Goal: Task Accomplishment & Management: Manage account settings

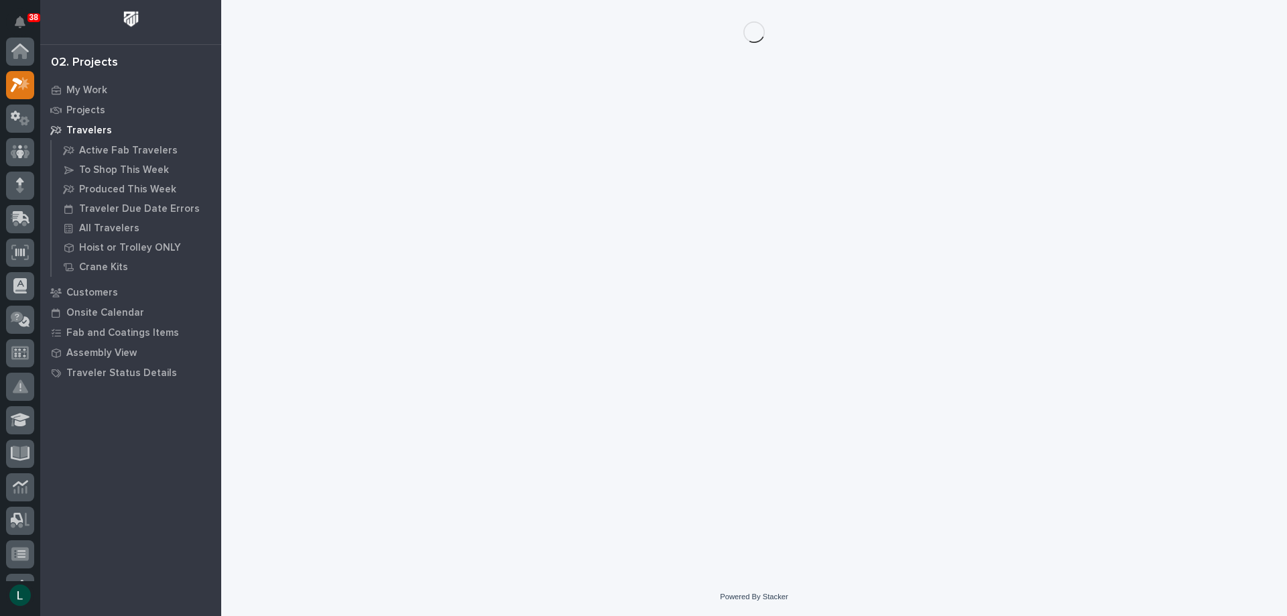
scroll to position [34, 0]
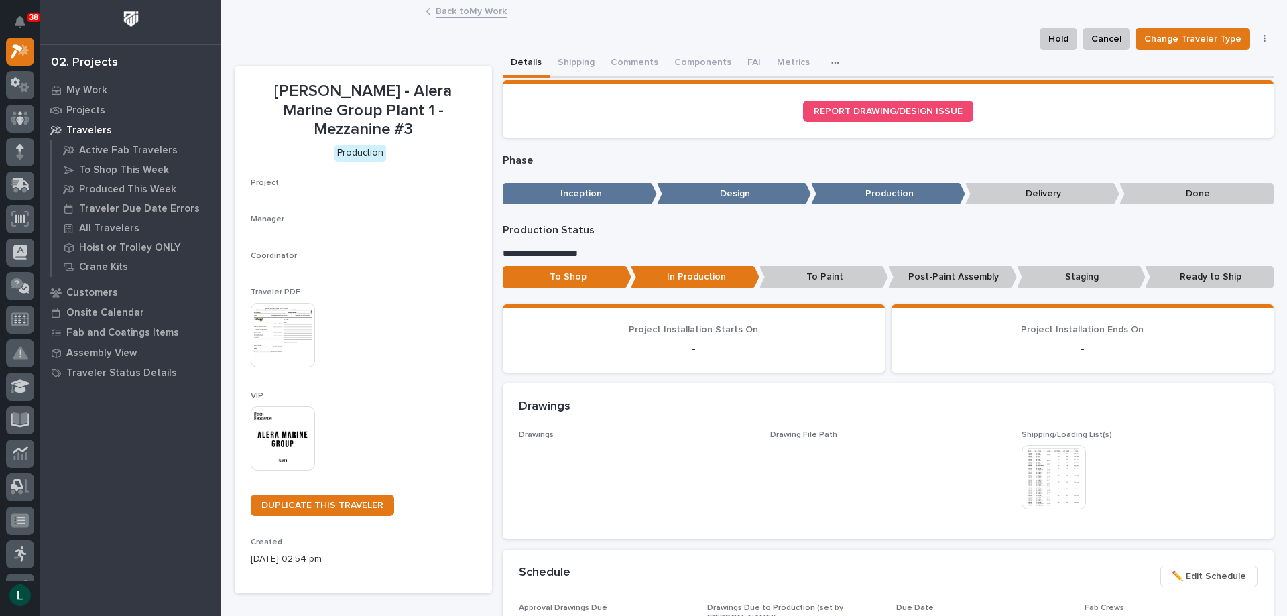
click at [781, 296] on div "**********" at bounding box center [888, 264] width 771 height 80
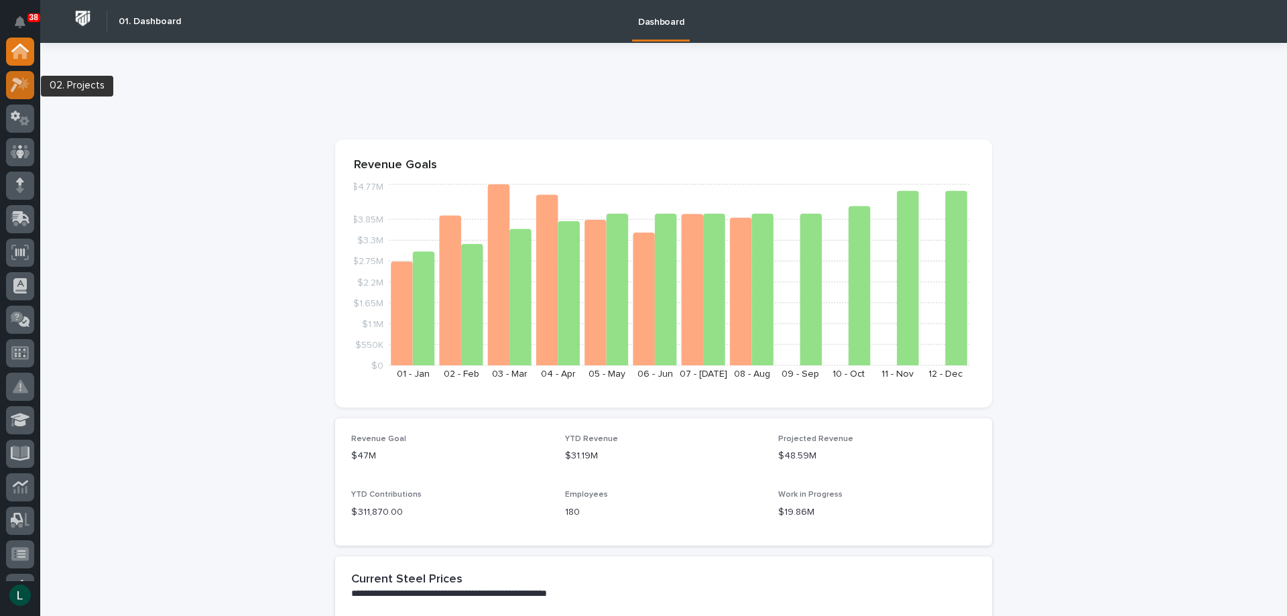
click at [23, 83] on icon at bounding box center [23, 82] width 11 height 13
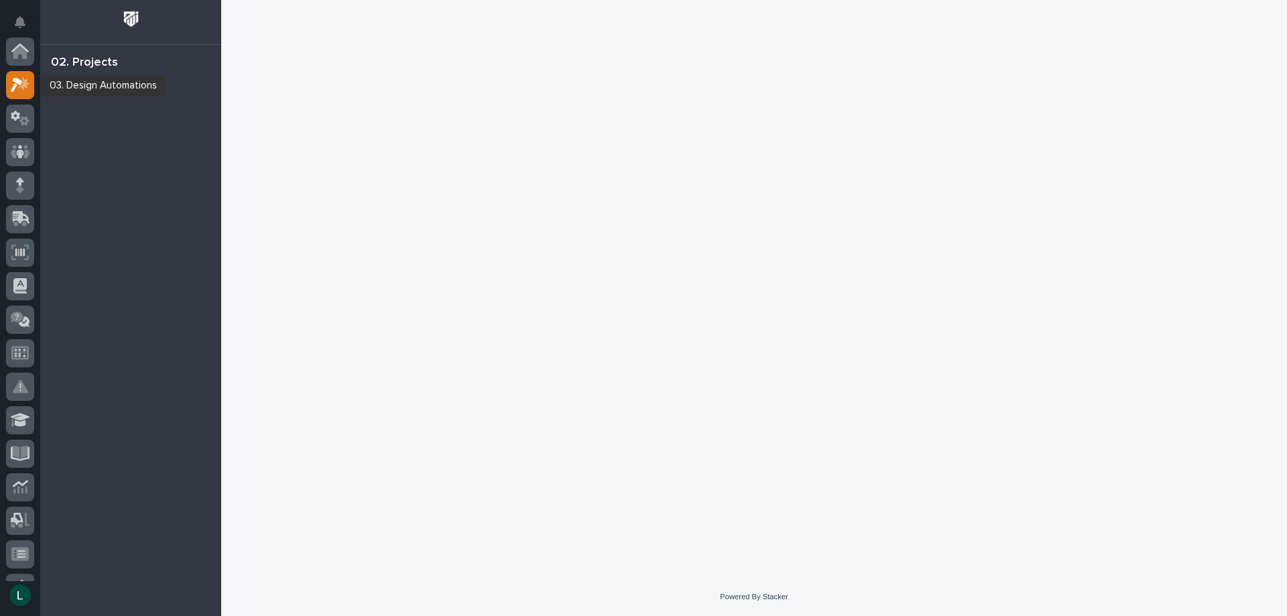
scroll to position [34, 0]
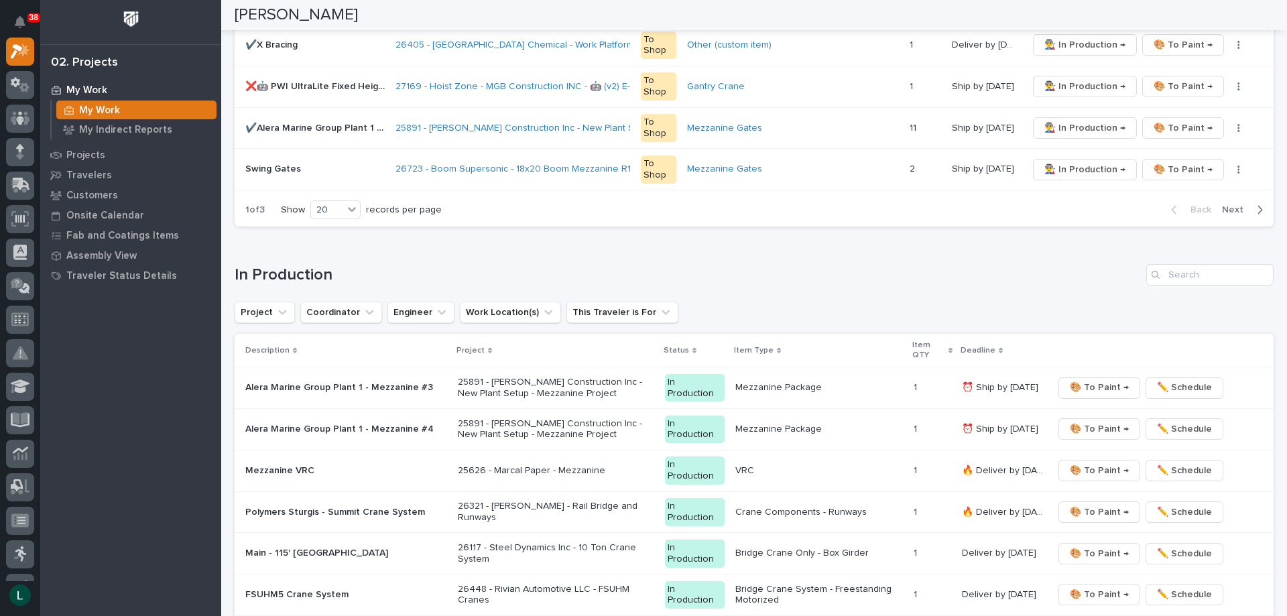
scroll to position [1139, 0]
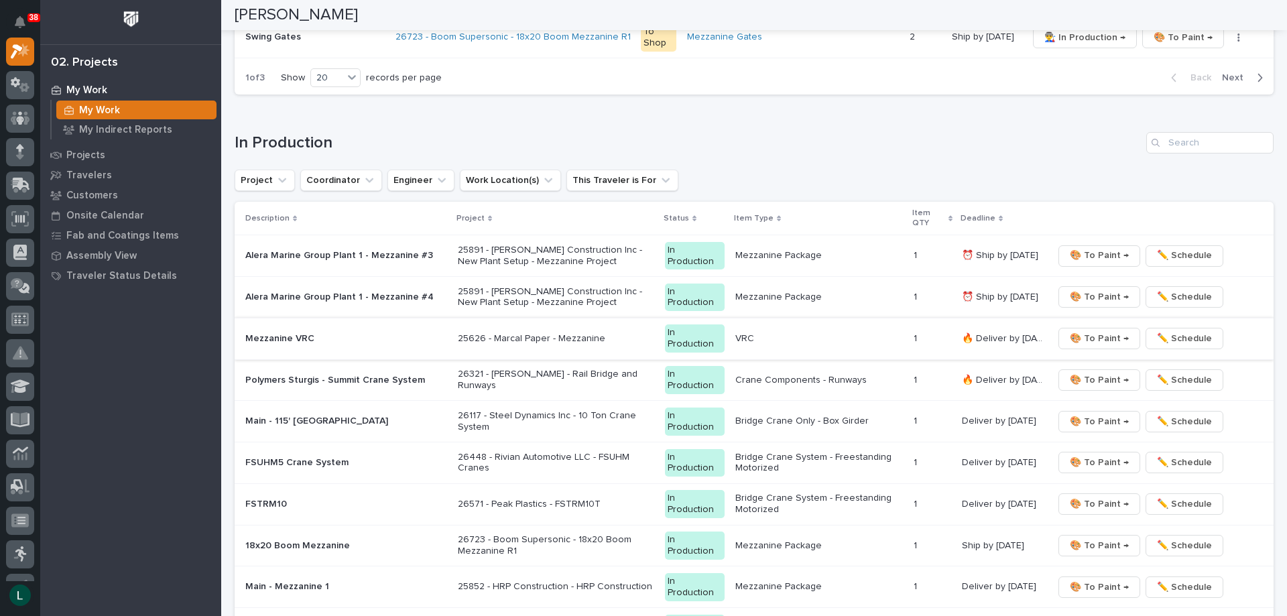
click at [1094, 336] on span "🎨 To Paint →" at bounding box center [1099, 338] width 59 height 16
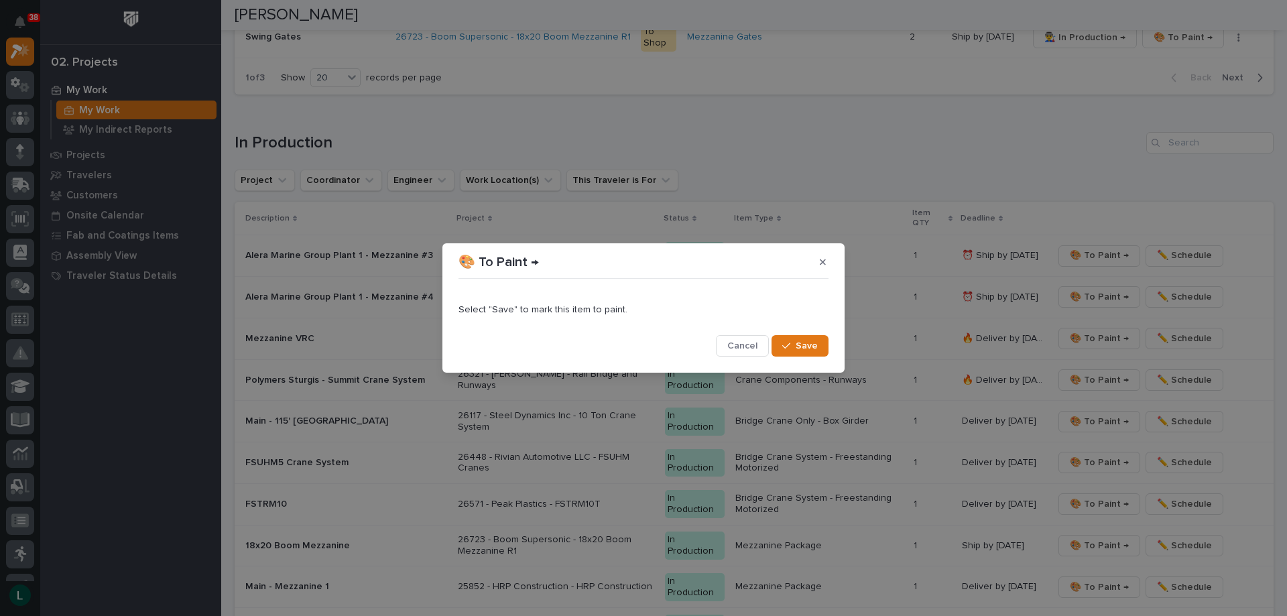
click at [795, 340] on button "Save" at bounding box center [799, 345] width 57 height 21
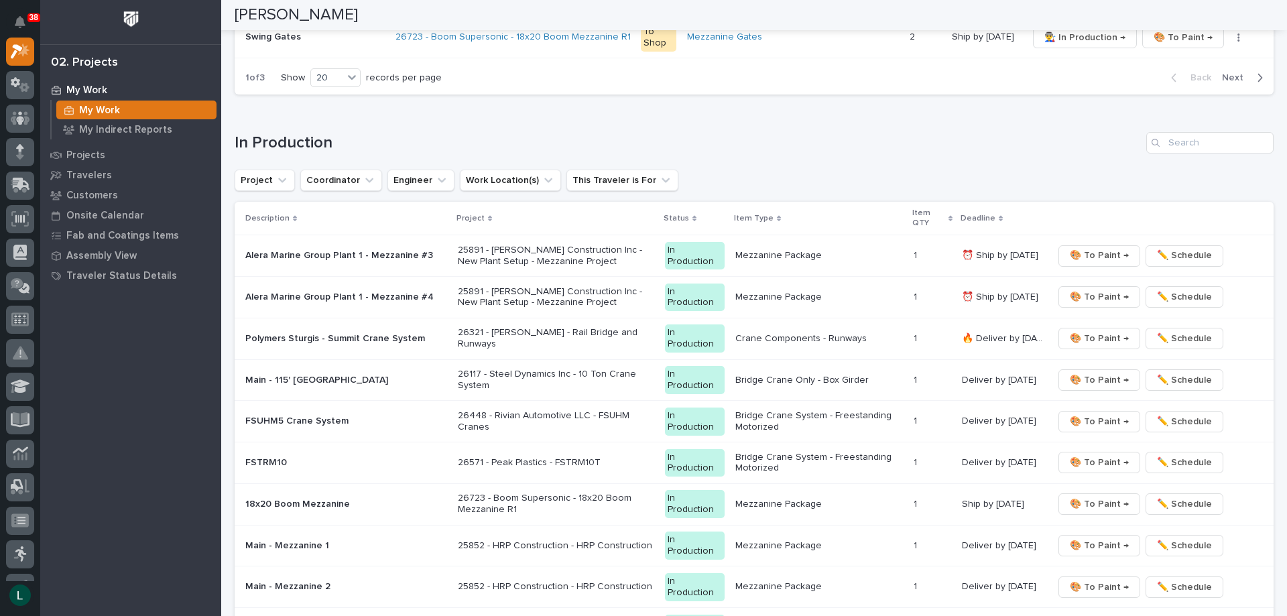
scroll to position [1119, 0]
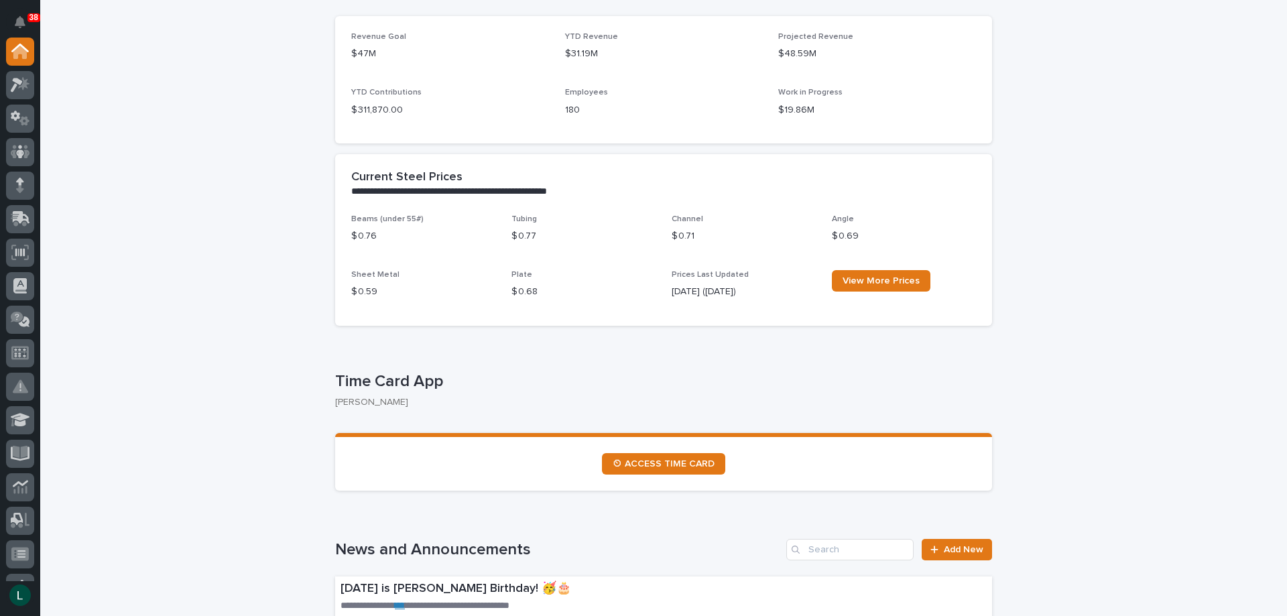
scroll to position [536, 0]
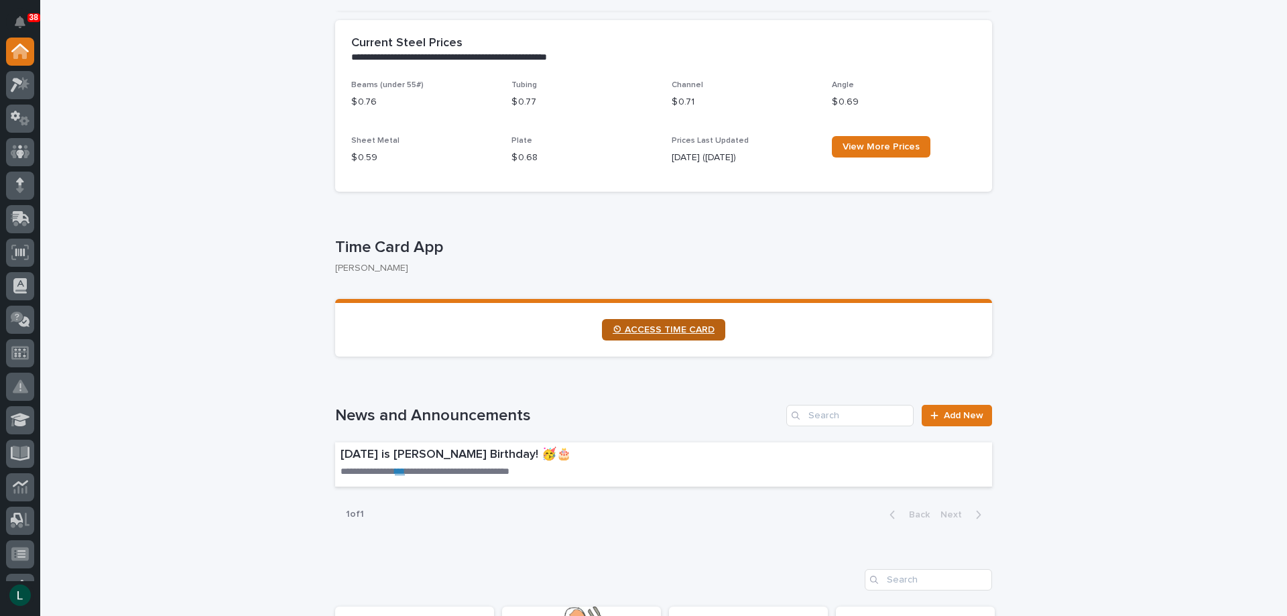
click at [640, 322] on link "⏲ ACCESS TIME CARD" at bounding box center [663, 329] width 123 height 21
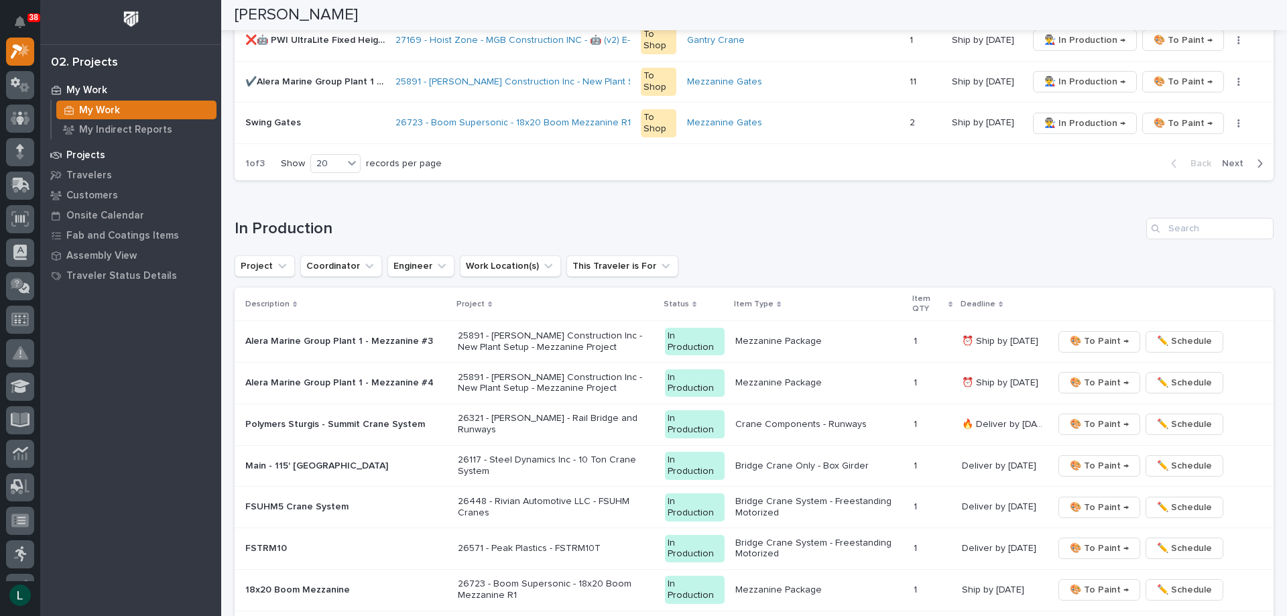
click at [84, 153] on p "Projects" at bounding box center [85, 155] width 39 height 12
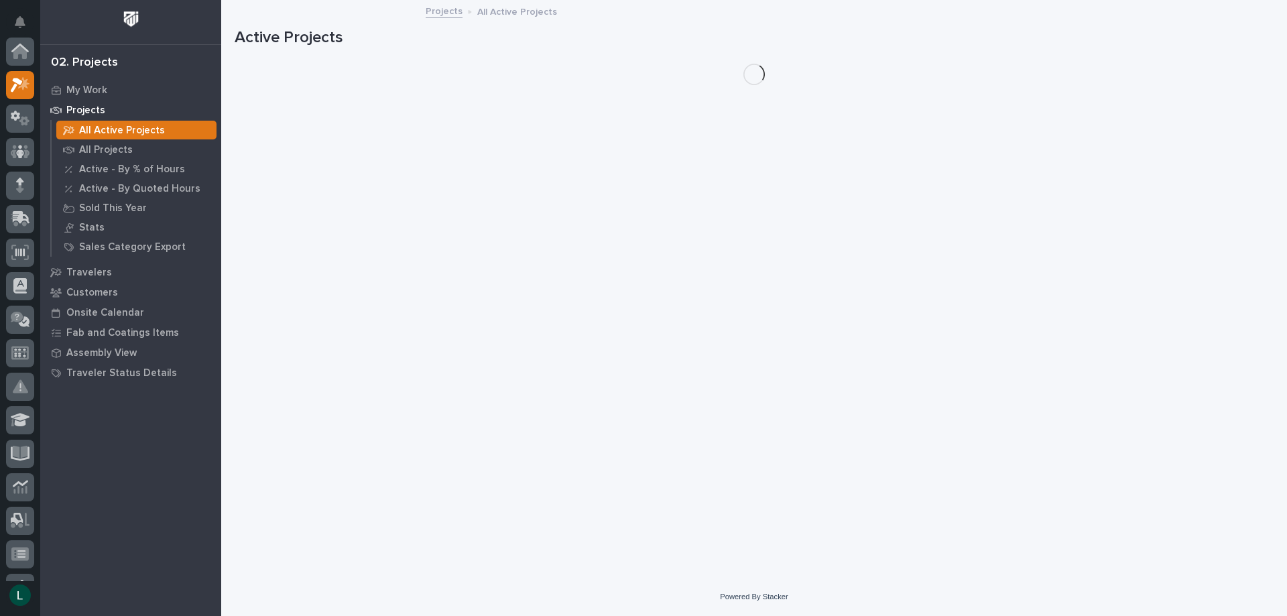
scroll to position [34, 0]
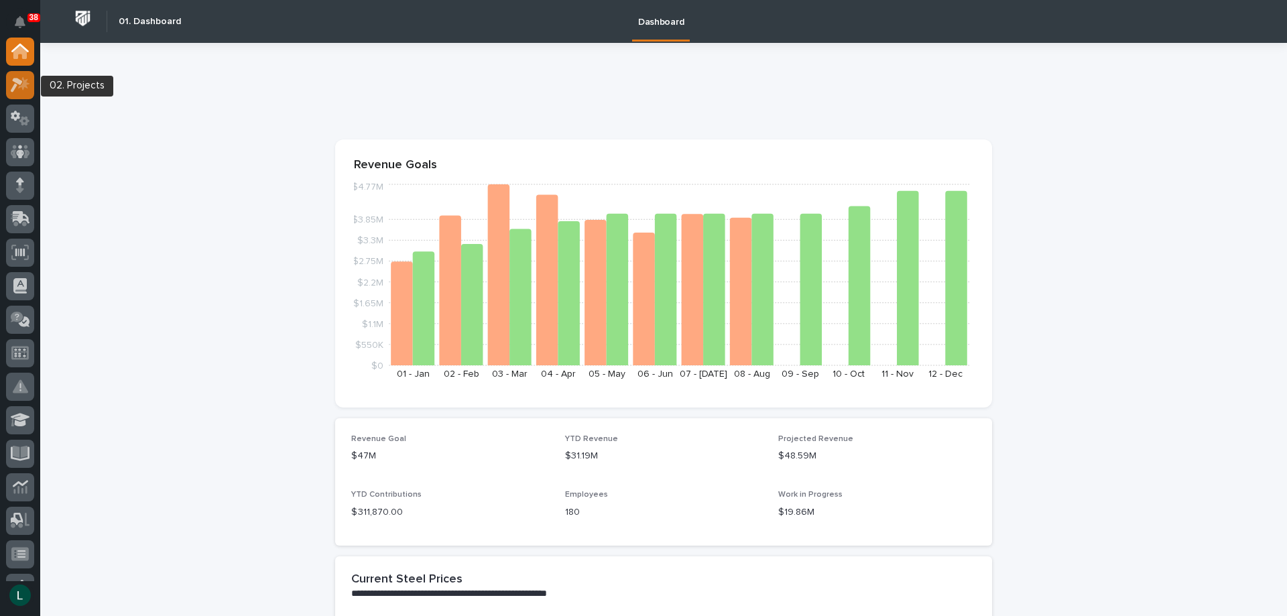
click at [26, 81] on icon at bounding box center [23, 82] width 11 height 13
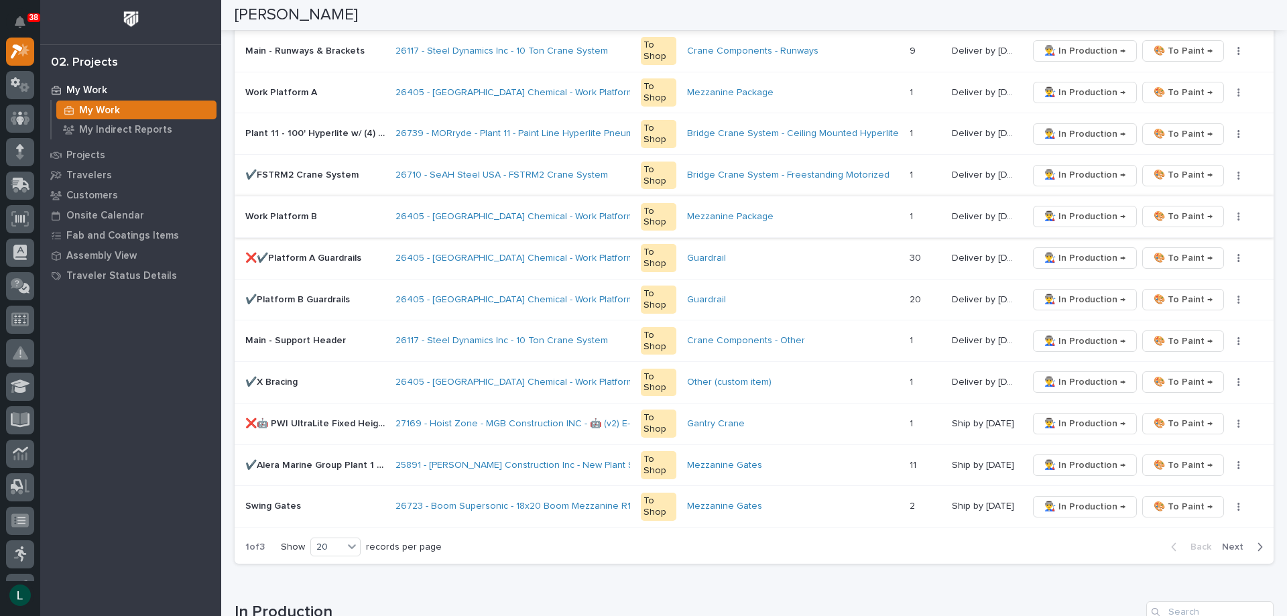
scroll to position [804, 0]
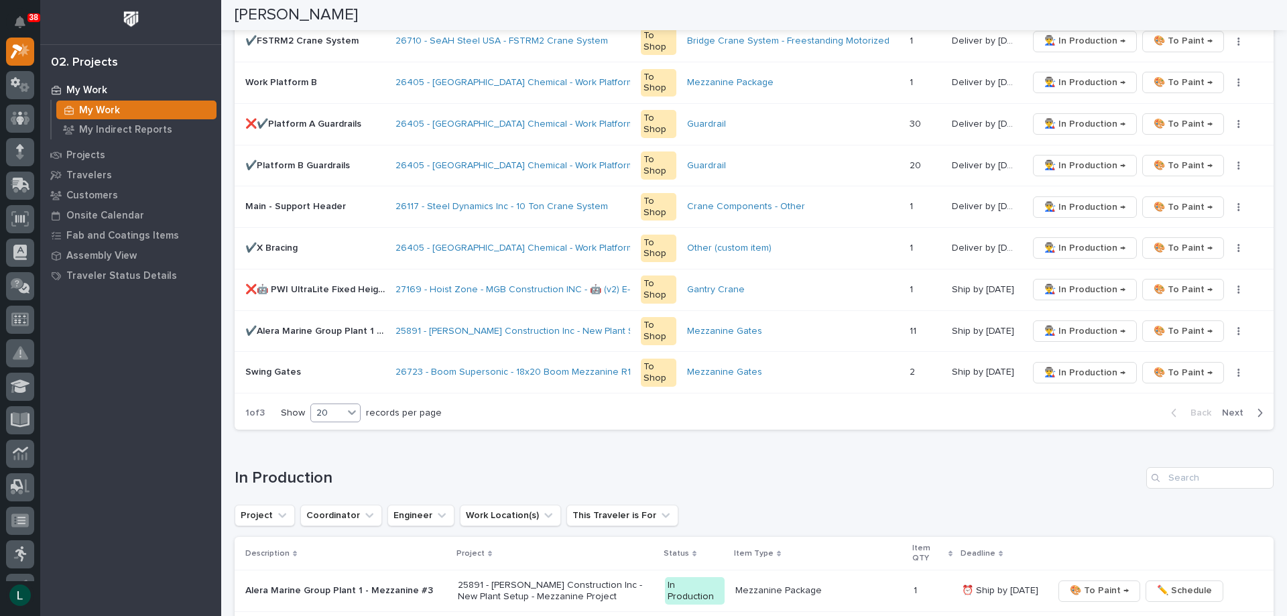
click at [342, 407] on div "20" at bounding box center [327, 413] width 32 height 14
click at [336, 460] on div "30" at bounding box center [336, 463] width 49 height 16
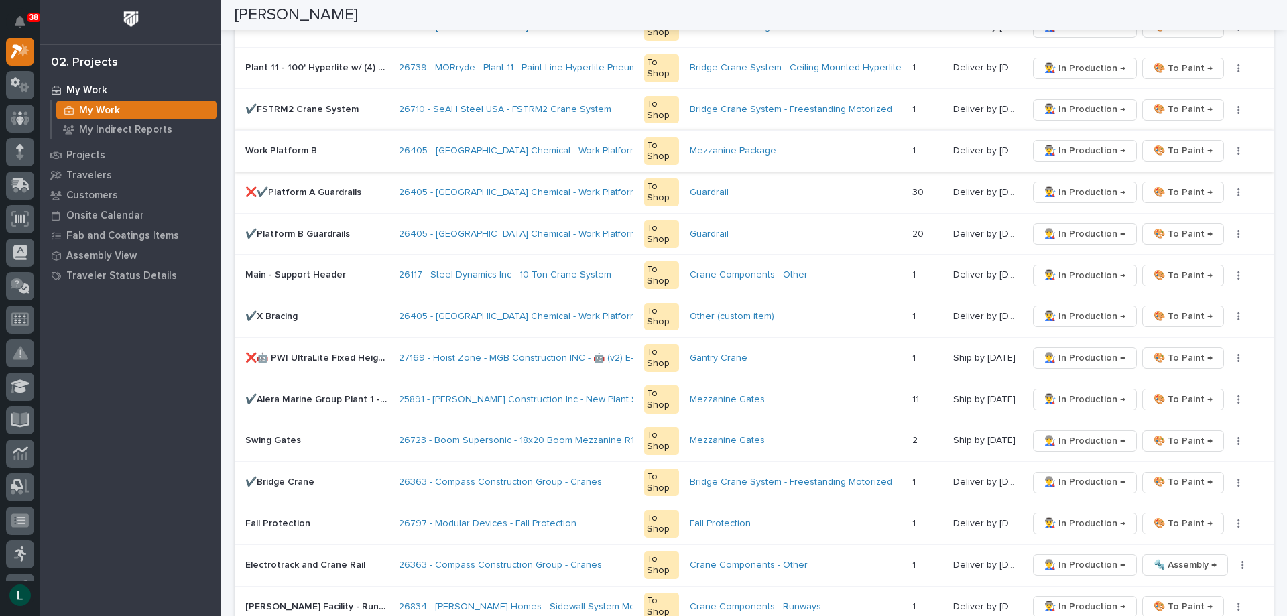
scroll to position [737, 0]
click at [88, 211] on p "Onsite Calendar" at bounding box center [105, 216] width 78 height 12
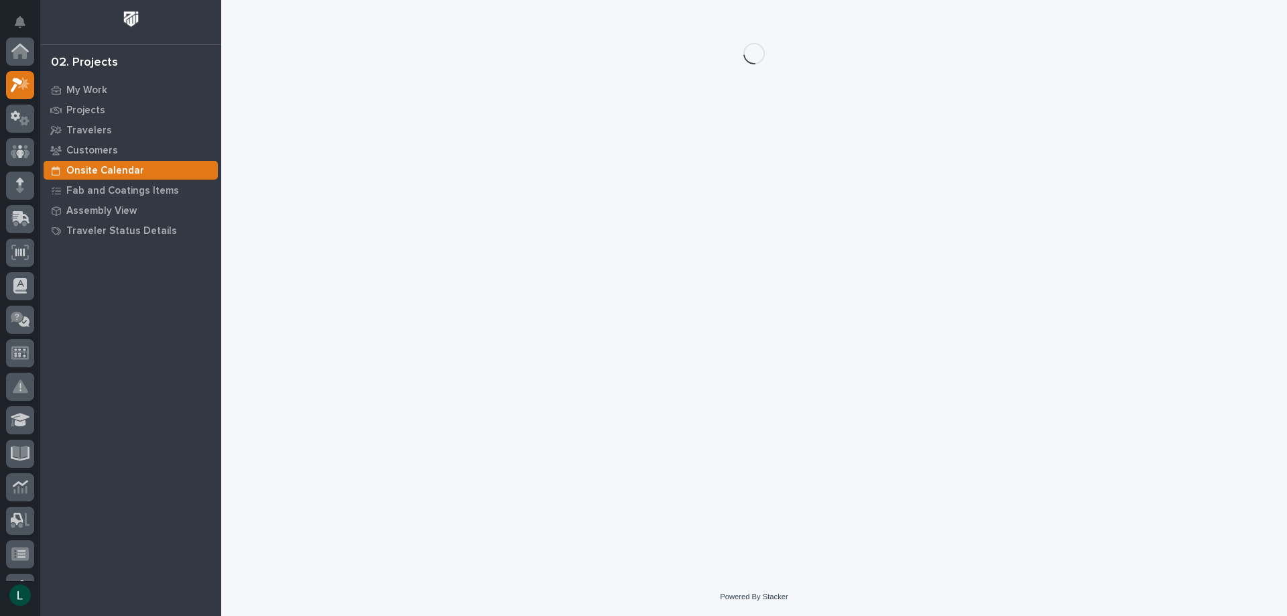
scroll to position [34, 0]
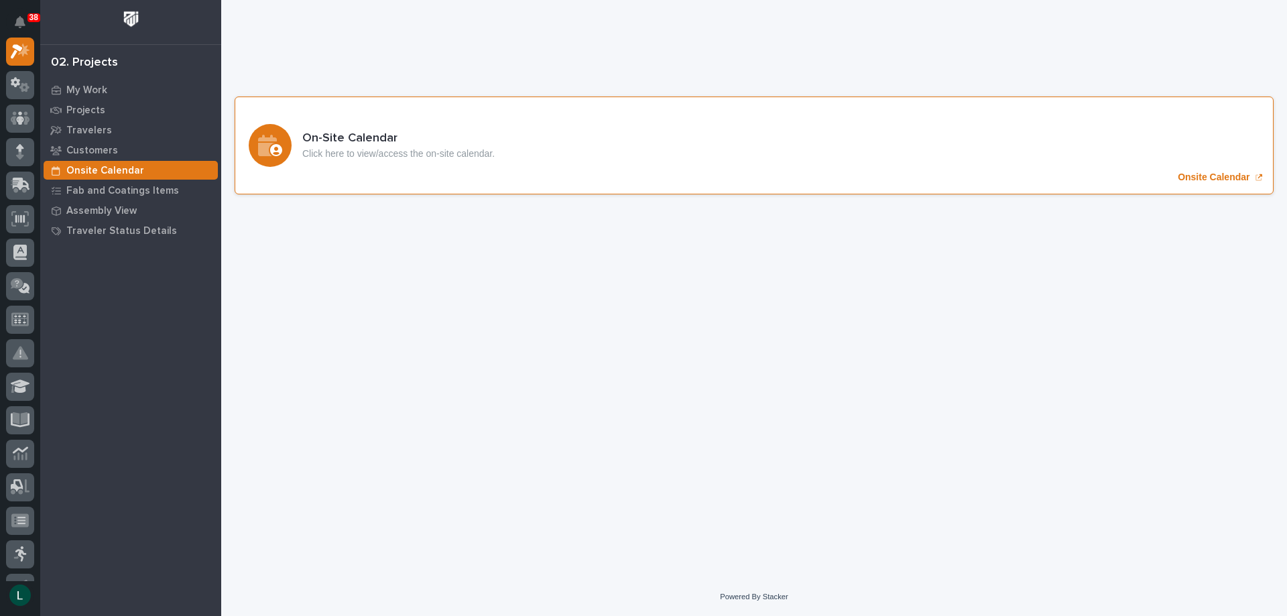
click at [272, 143] on icon "Onsite Calendar" at bounding box center [267, 145] width 19 height 21
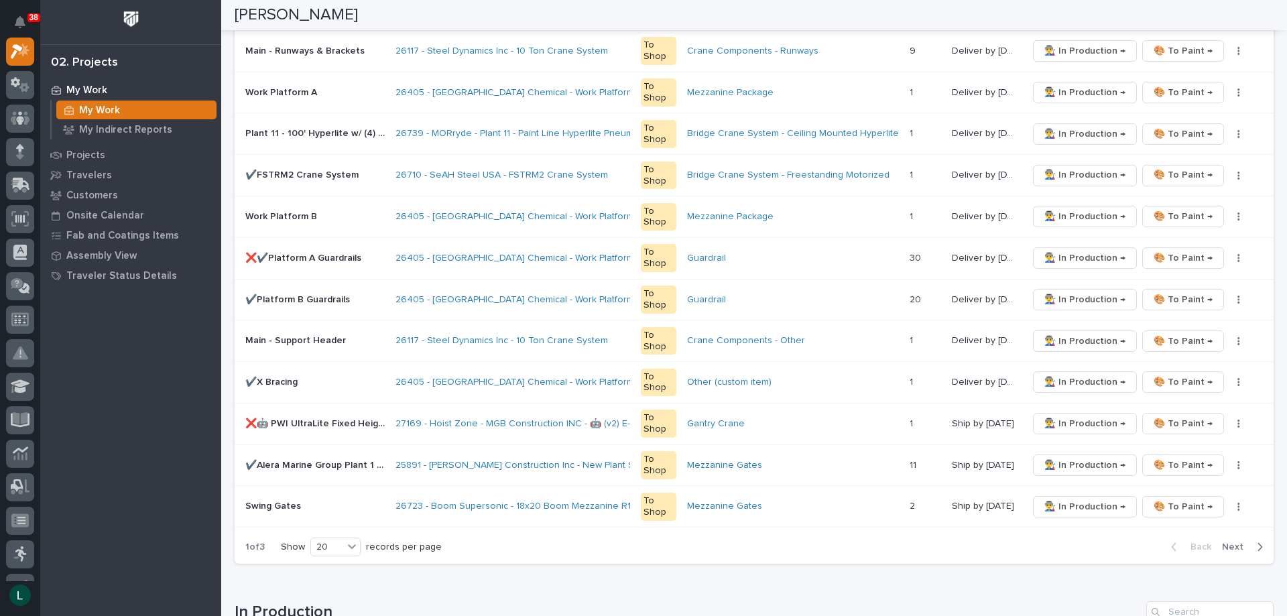
scroll to position [804, 0]
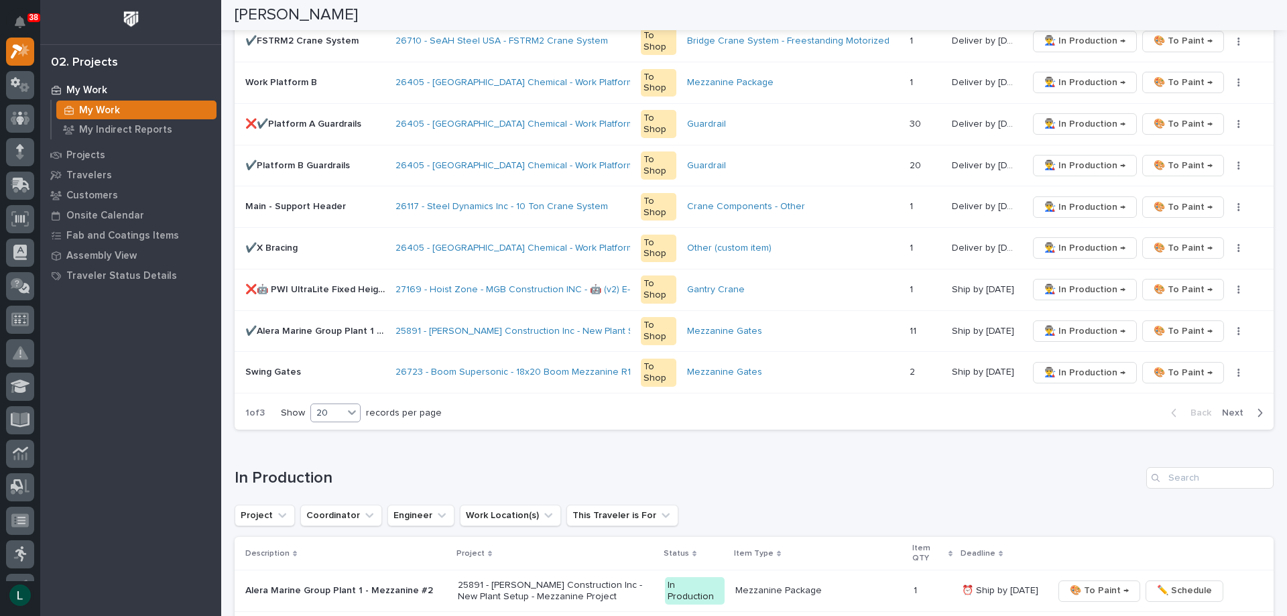
click at [338, 409] on div "20" at bounding box center [327, 413] width 32 height 14
click at [330, 460] on div "30" at bounding box center [336, 463] width 49 height 16
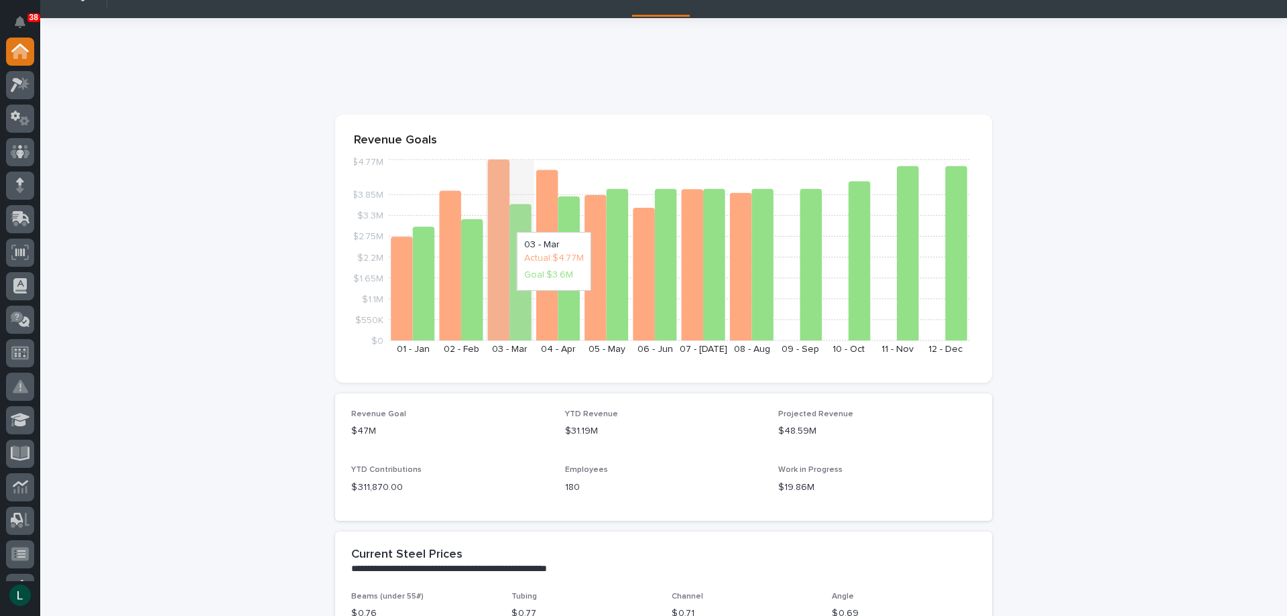
scroll to position [67, 0]
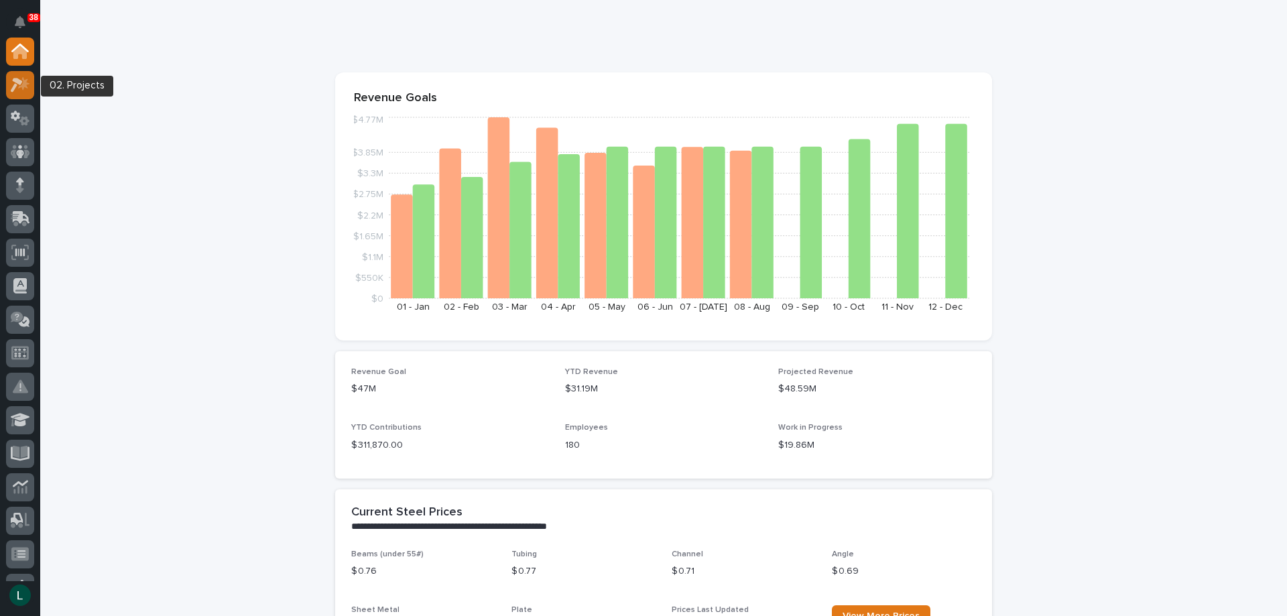
click at [16, 80] on icon at bounding box center [17, 85] width 12 height 15
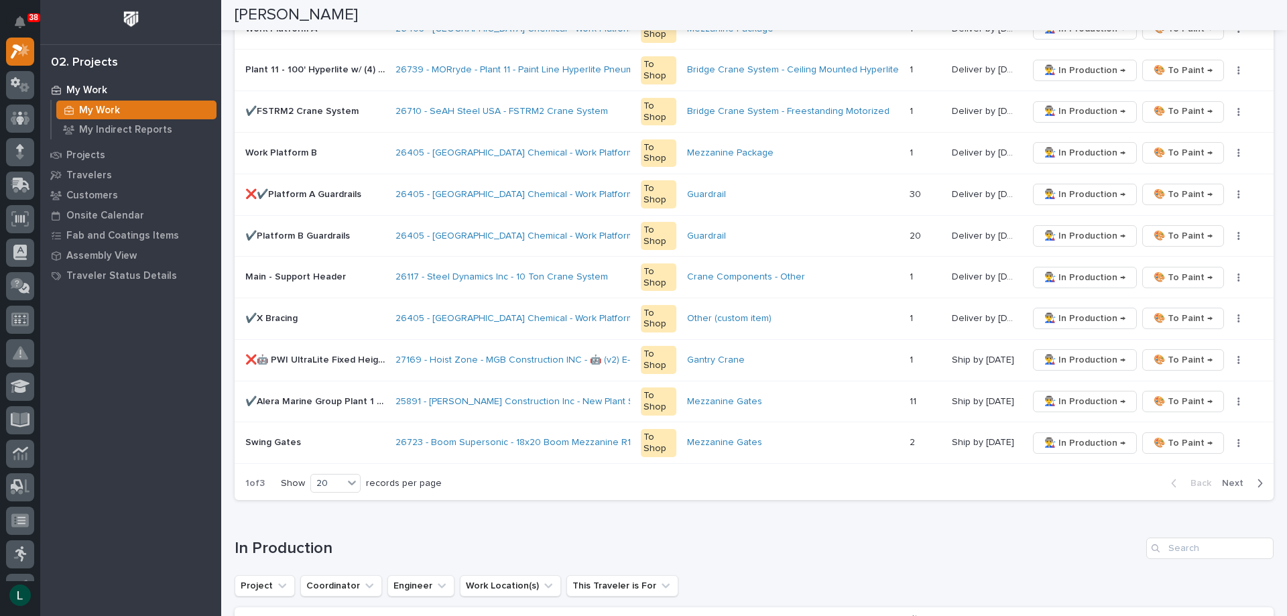
scroll to position [804, 0]
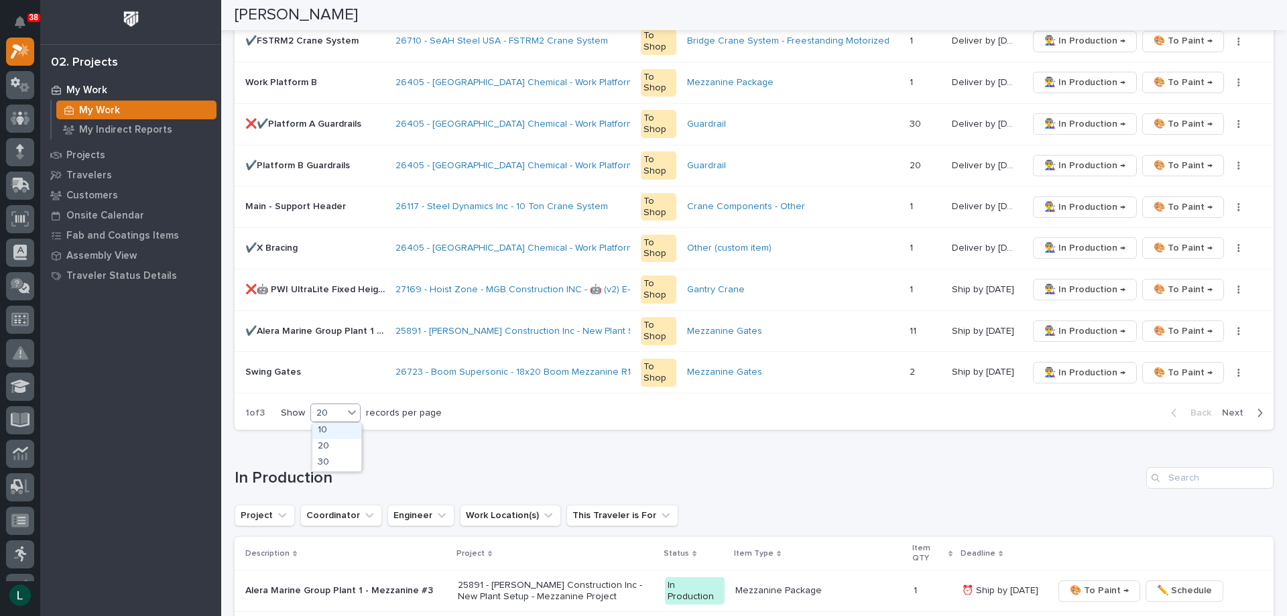
click at [334, 409] on div "20" at bounding box center [327, 413] width 32 height 14
click at [325, 459] on div "30" at bounding box center [336, 463] width 49 height 16
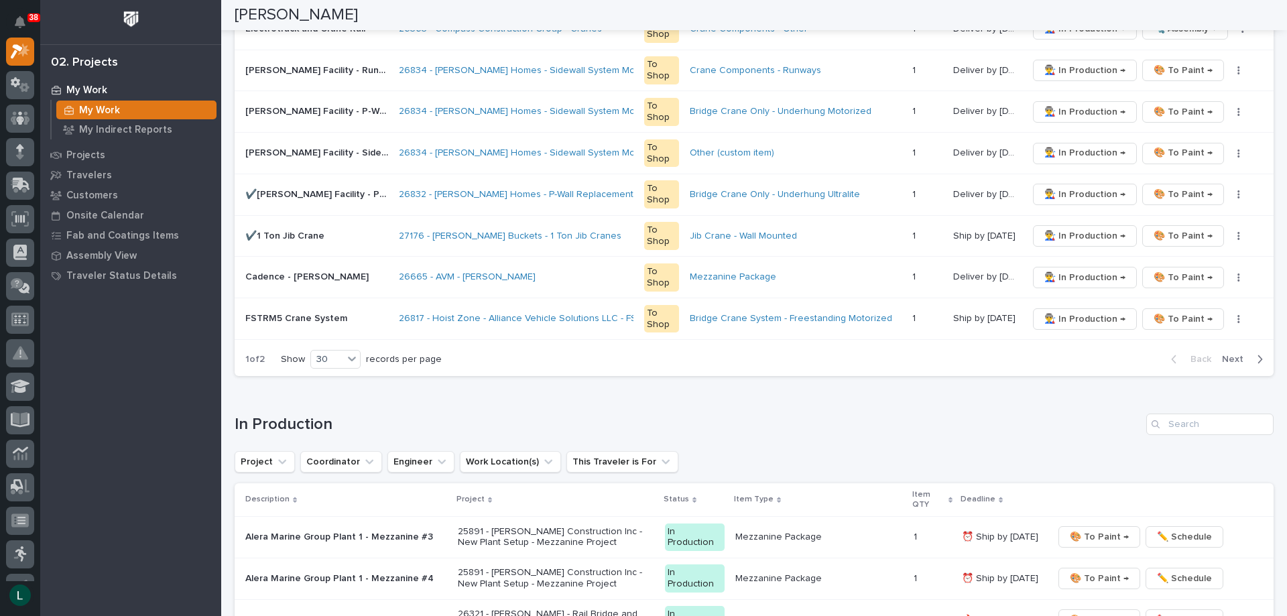
scroll to position [1273, 0]
click at [1257, 355] on icon "button" at bounding box center [1260, 358] width 6 height 12
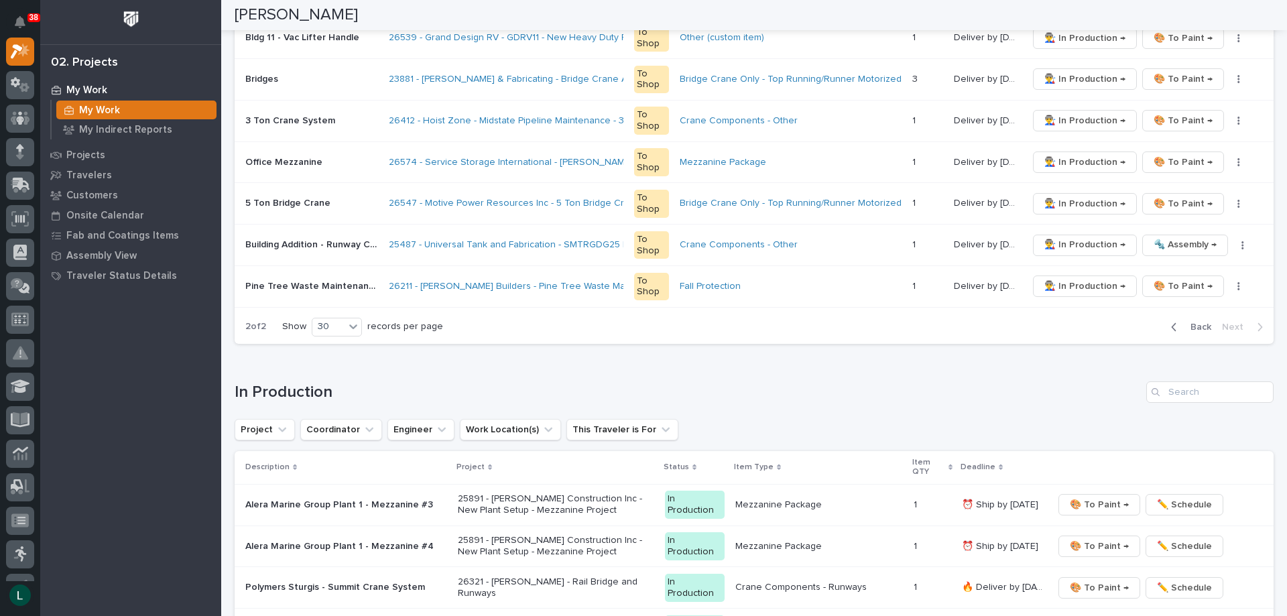
scroll to position [974, 0]
click at [1171, 327] on icon "button" at bounding box center [1174, 326] width 6 height 12
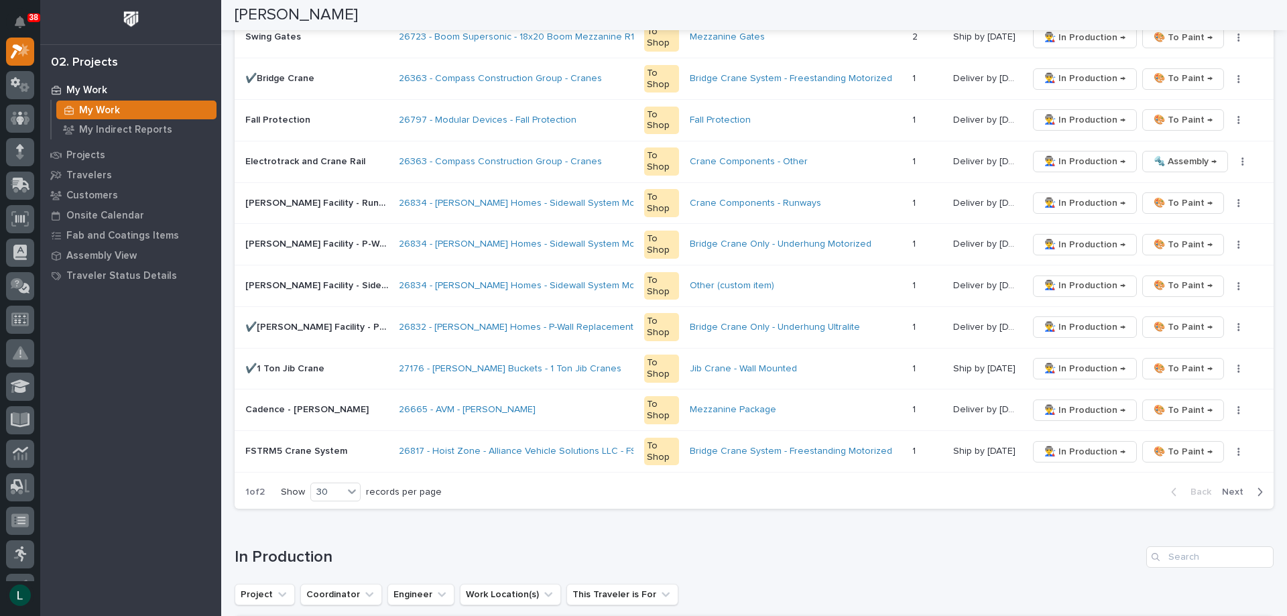
scroll to position [1273, 0]
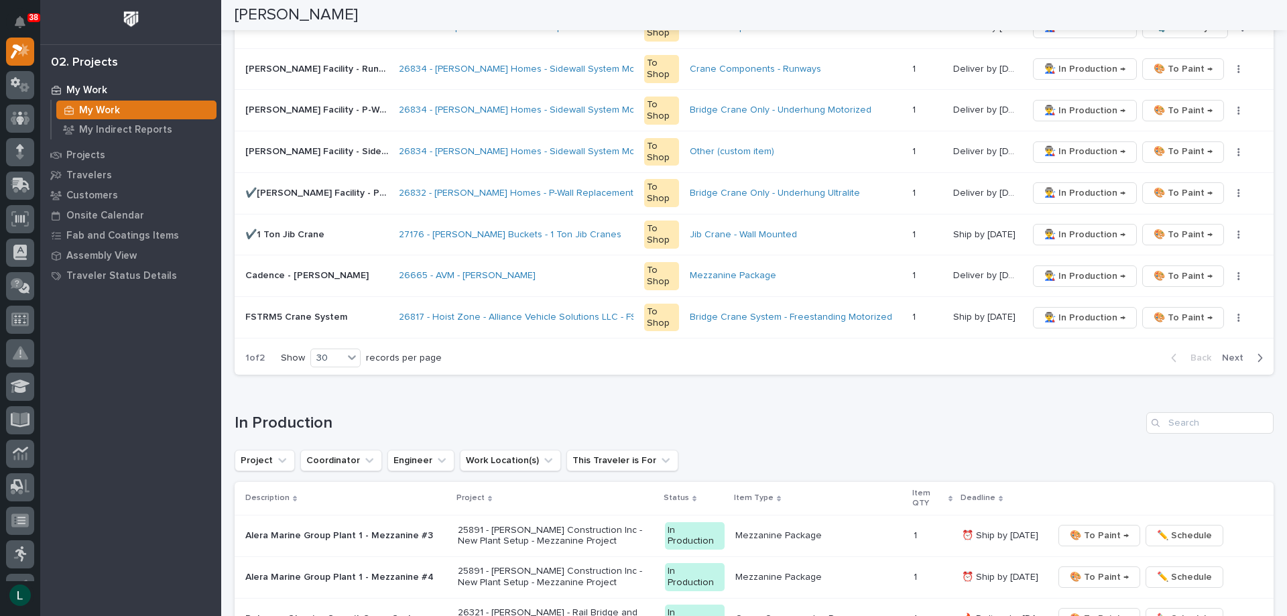
click at [1257, 355] on icon "button" at bounding box center [1260, 358] width 6 height 12
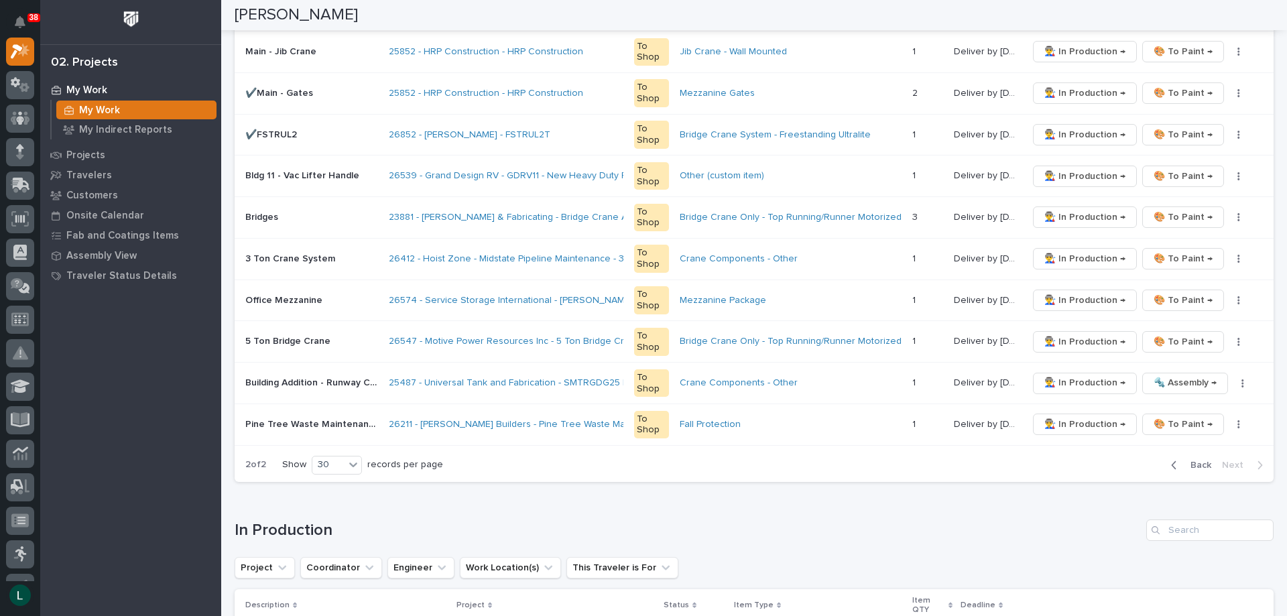
scroll to position [871, 0]
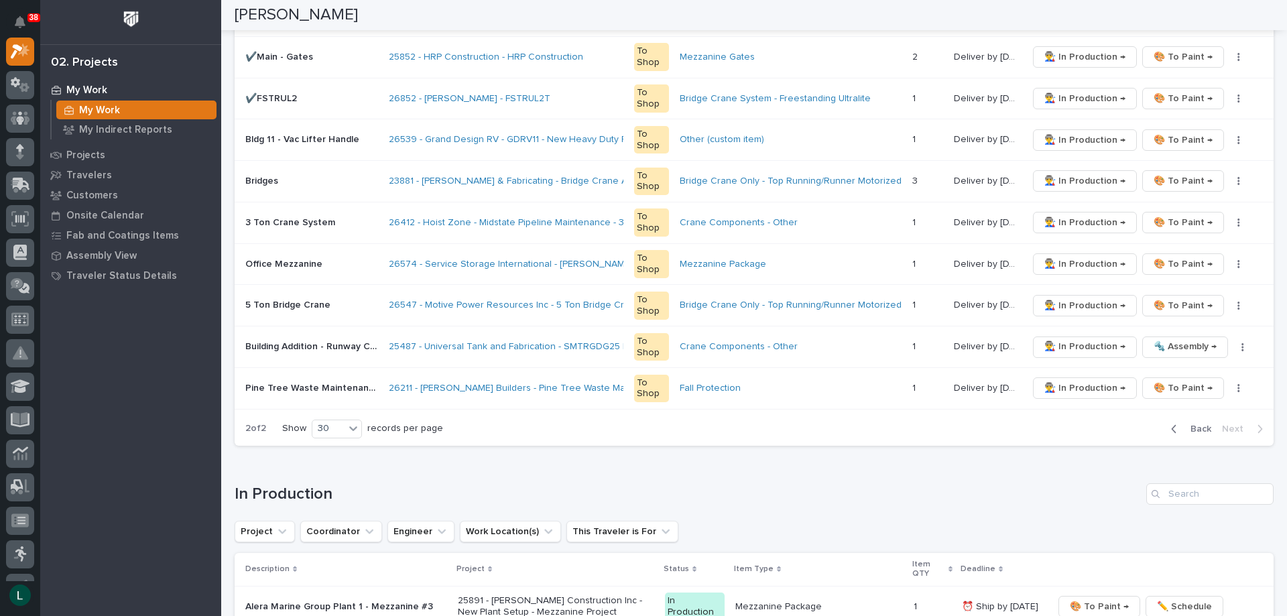
click at [1171, 429] on icon "button" at bounding box center [1174, 429] width 6 height 12
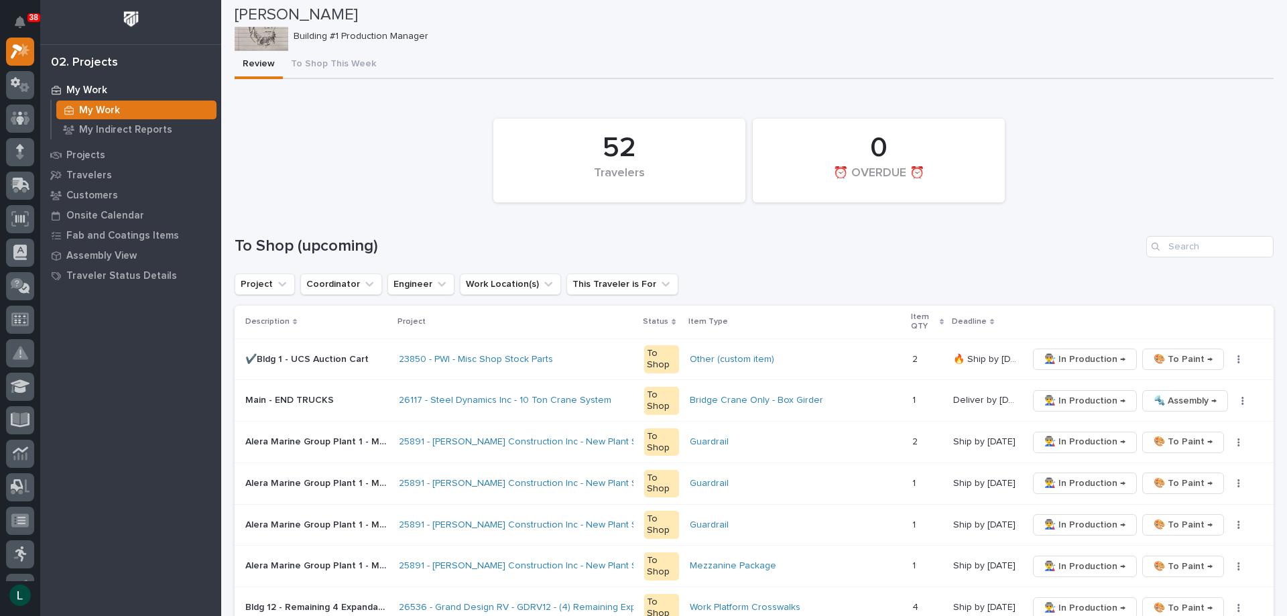
scroll to position [0, 0]
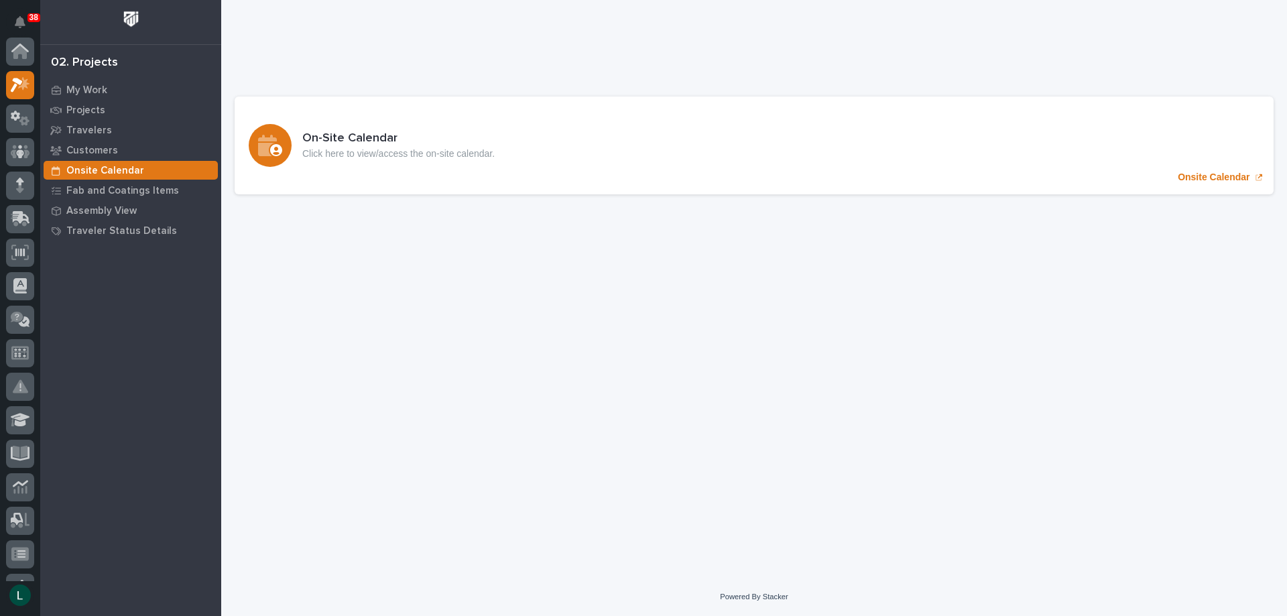
scroll to position [34, 0]
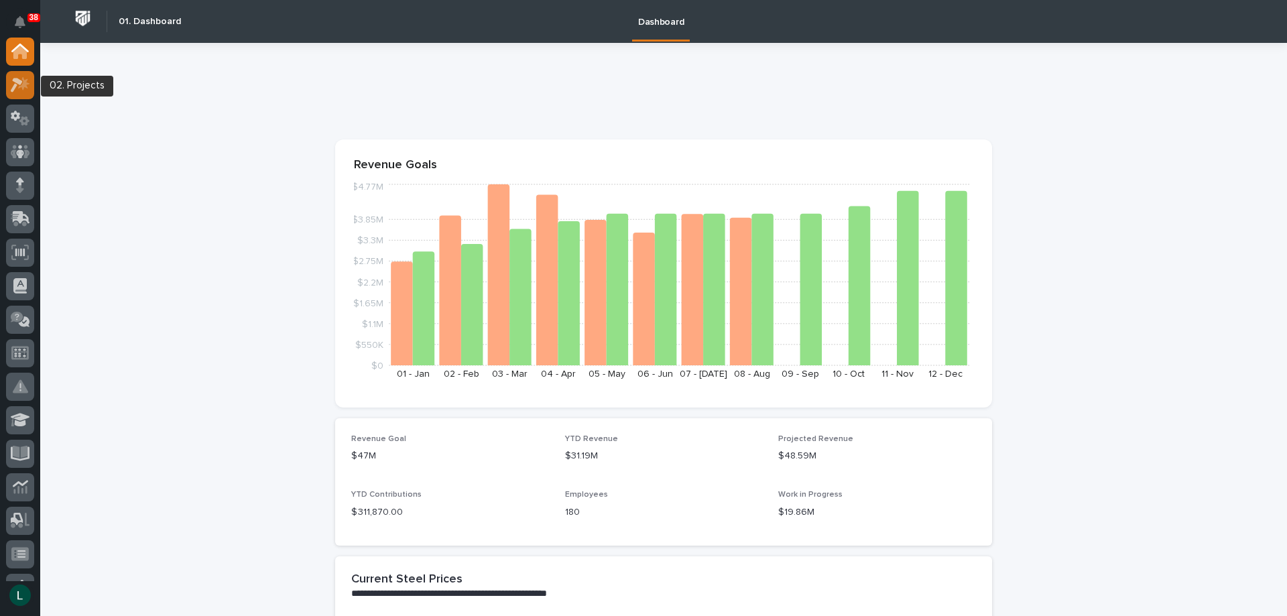
click at [22, 82] on icon at bounding box center [17, 85] width 12 height 15
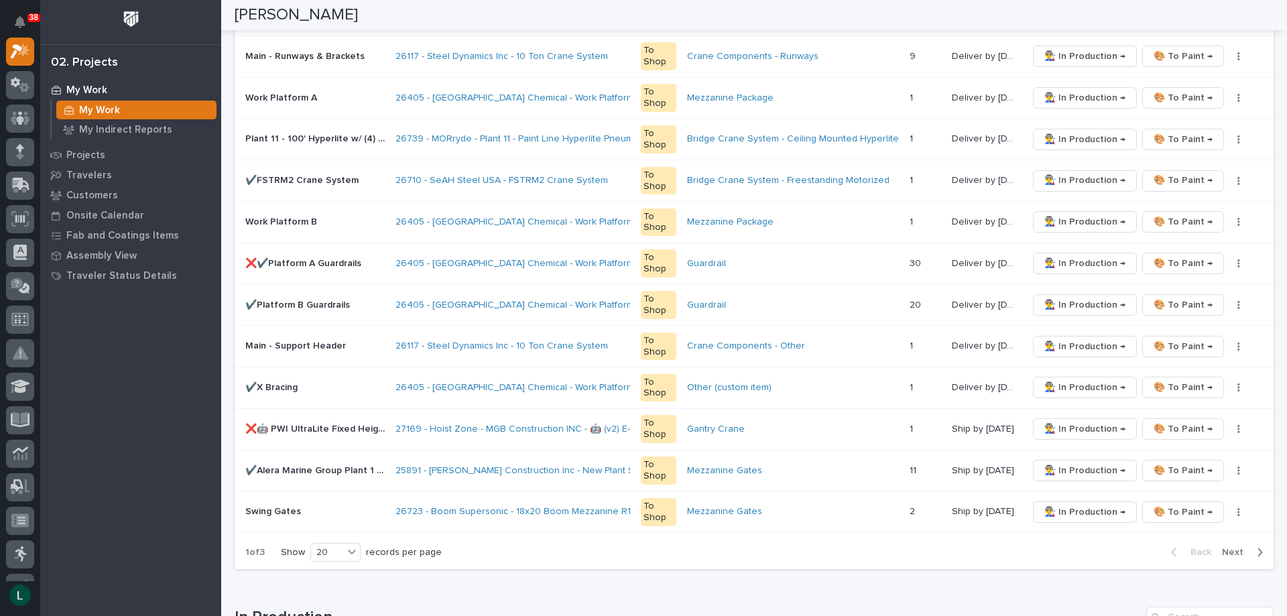
scroll to position [670, 0]
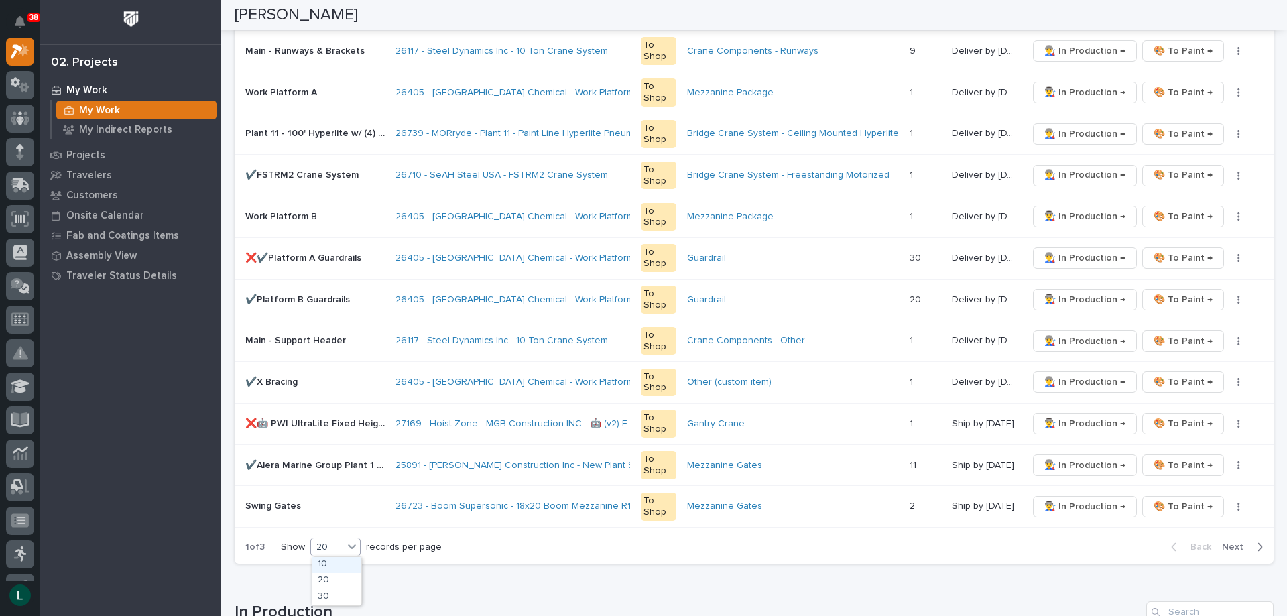
click at [332, 548] on div "20" at bounding box center [327, 547] width 32 height 14
click at [344, 593] on div "30" at bounding box center [336, 597] width 49 height 16
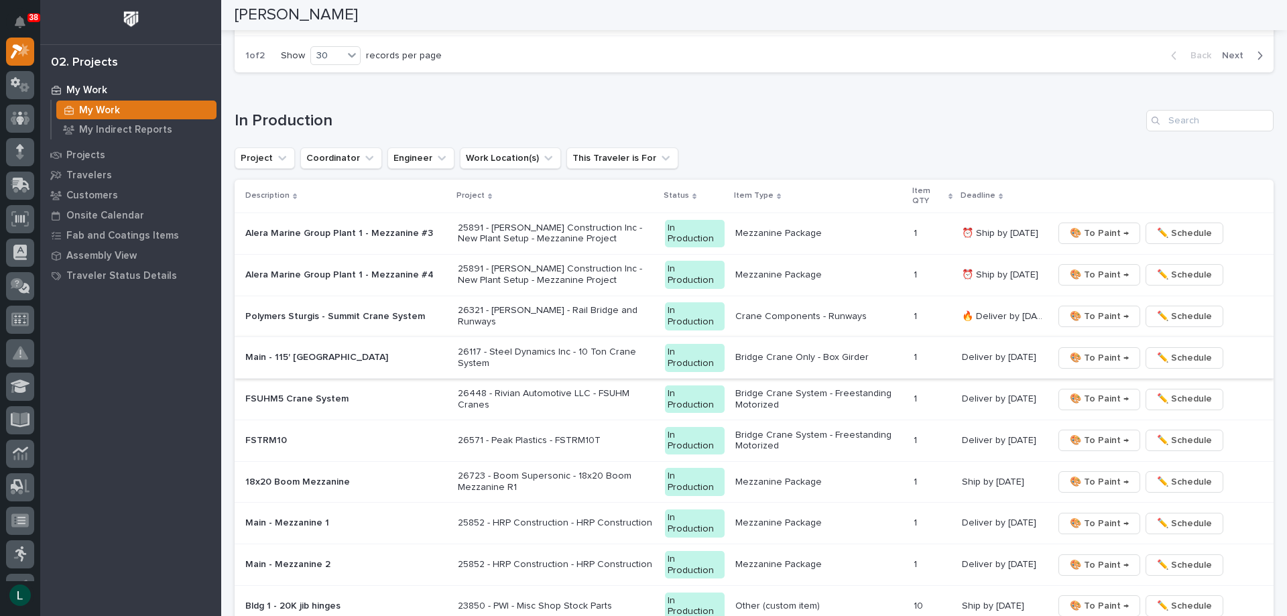
scroll to position [1810, 0]
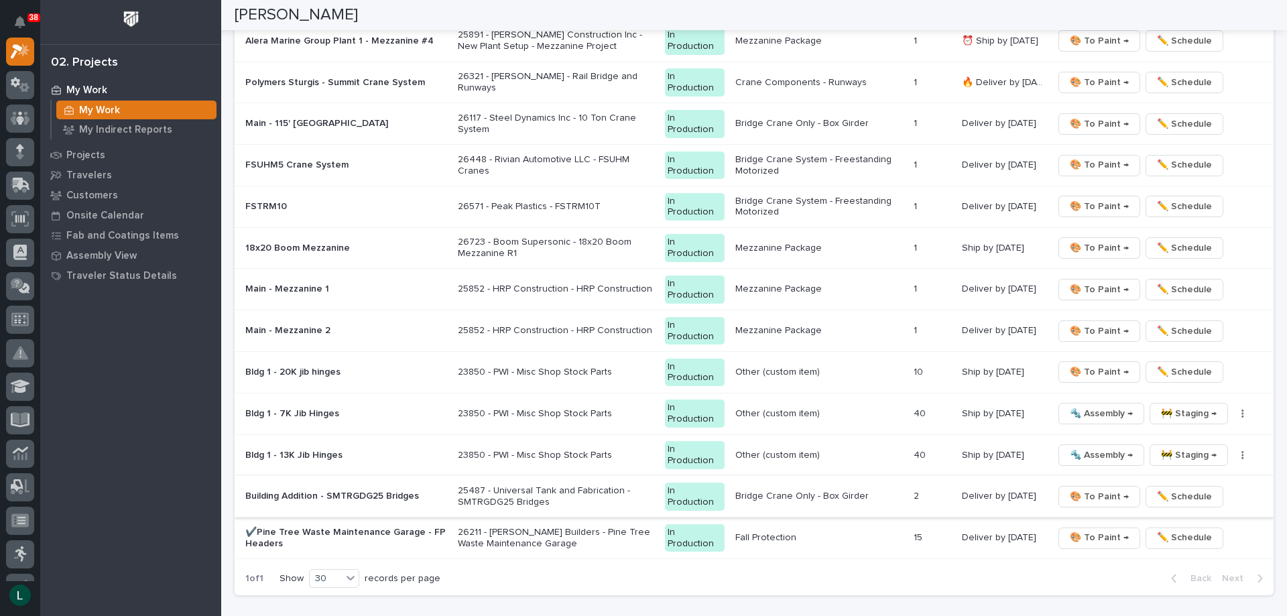
click at [1098, 494] on span "🎨 To Paint →" at bounding box center [1099, 497] width 59 height 16
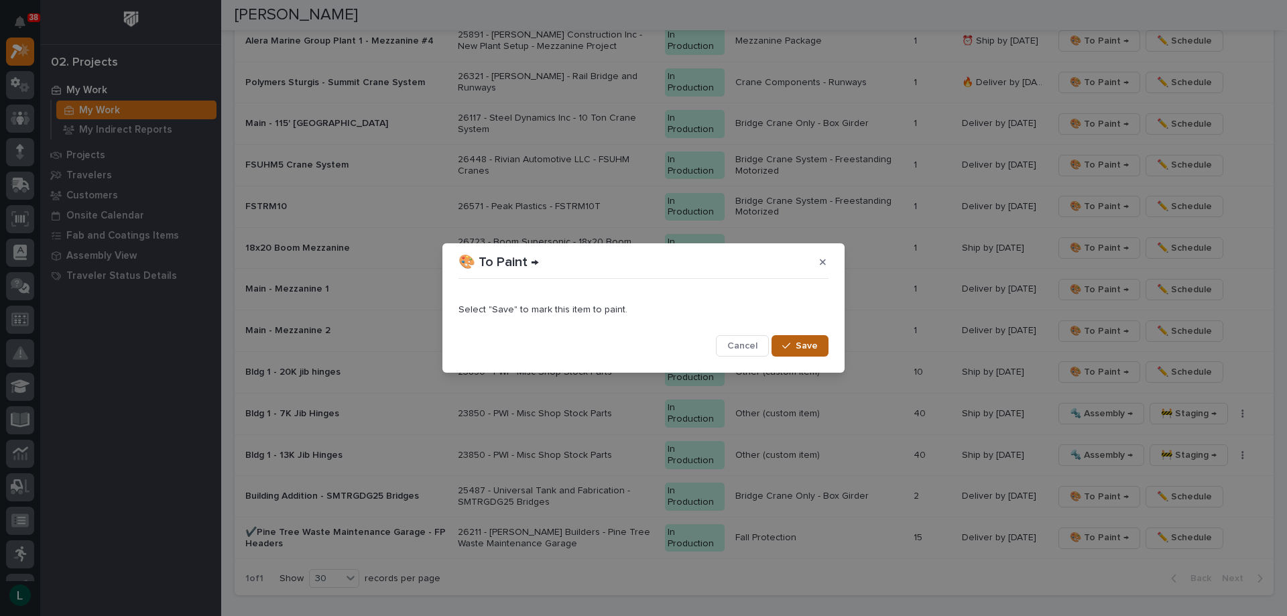
click at [797, 342] on span "Save" at bounding box center [807, 346] width 22 height 12
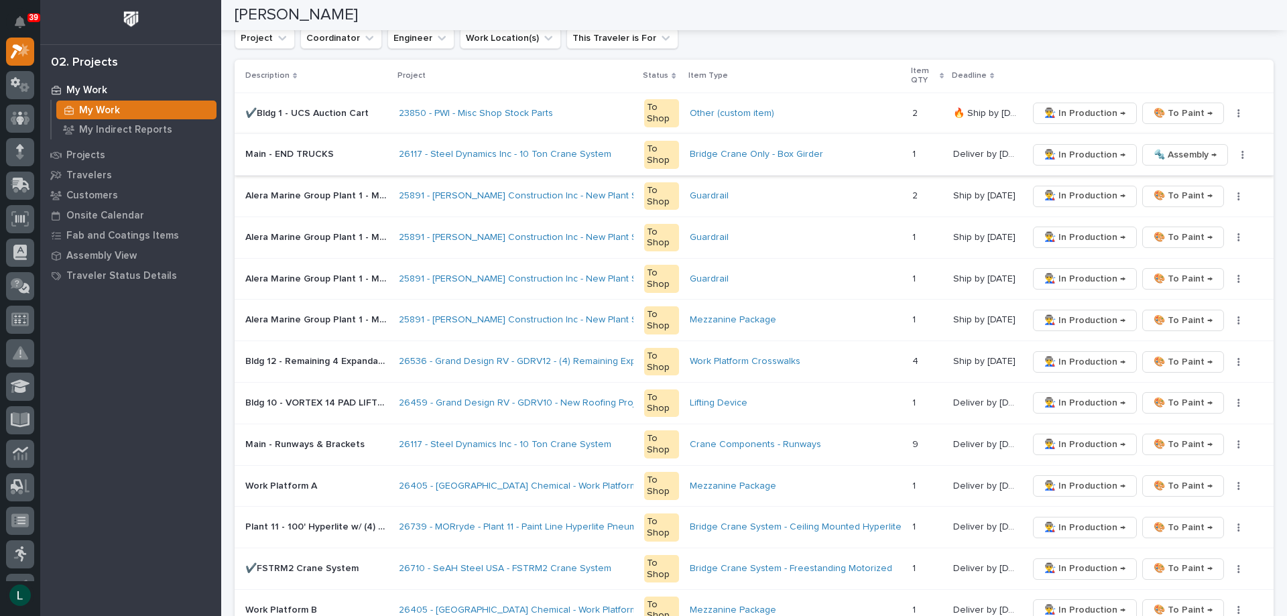
scroll to position [67, 0]
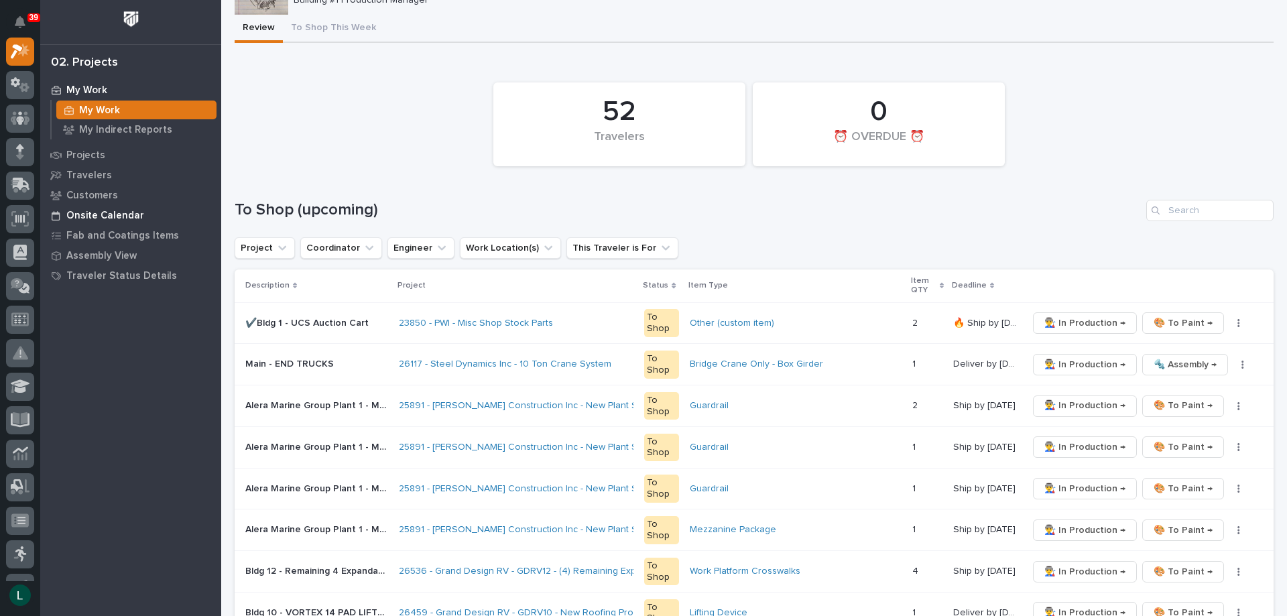
click at [81, 215] on p "Onsite Calendar" at bounding box center [105, 216] width 78 height 12
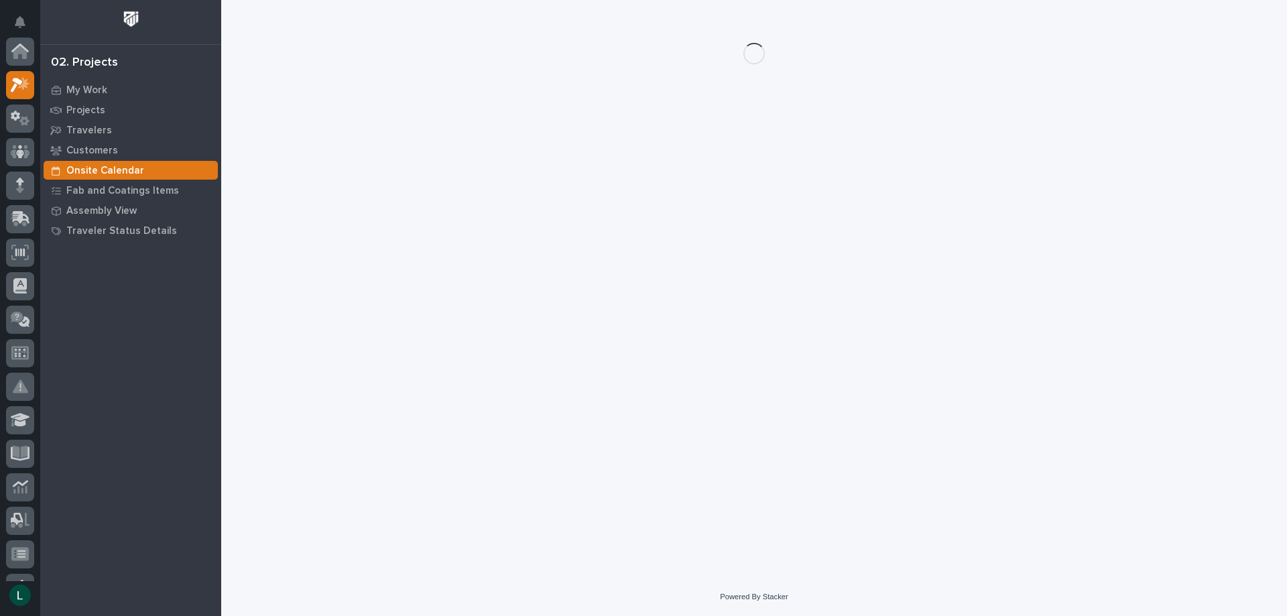
scroll to position [34, 0]
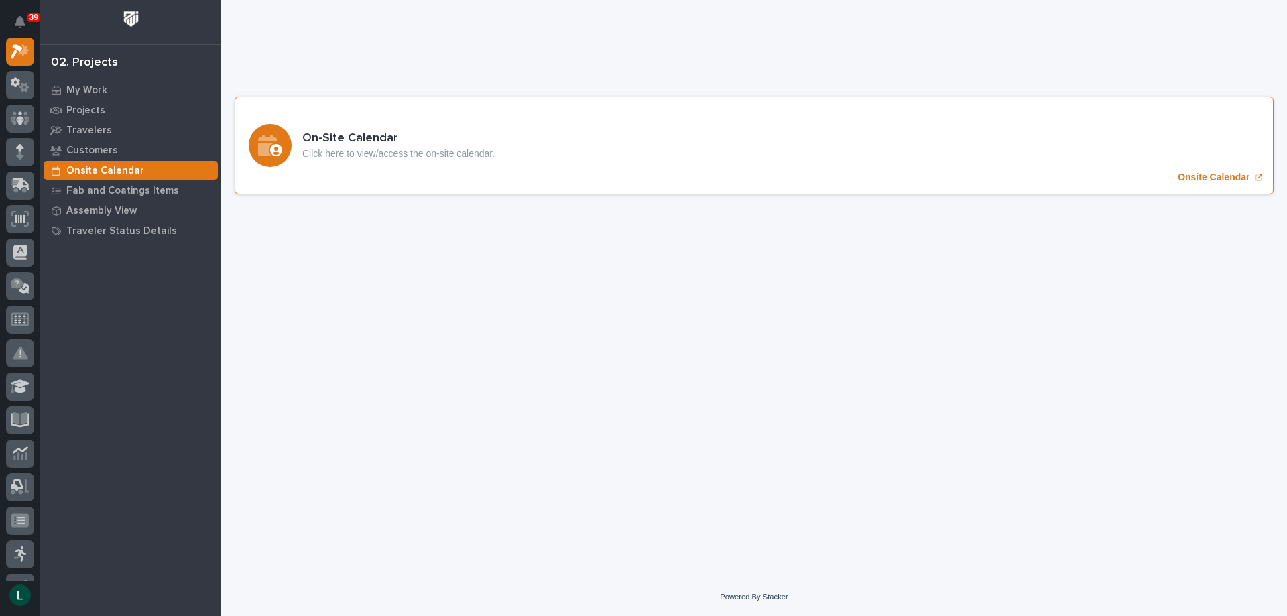
click at [274, 139] on icon "Onsite Calendar" at bounding box center [267, 145] width 19 height 21
